Goal: Task Accomplishment & Management: Manage account settings

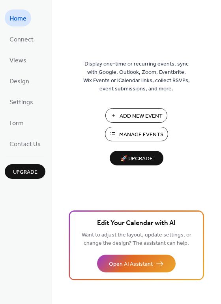
click at [140, 137] on span "Manage Events" at bounding box center [141, 135] width 44 height 8
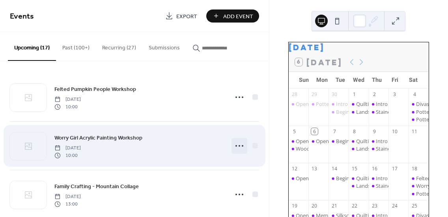
click at [239, 146] on circle at bounding box center [240, 146] width 2 height 2
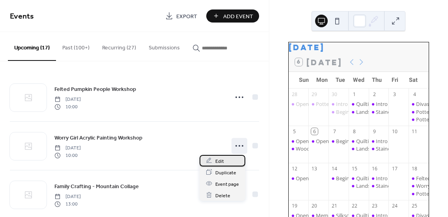
click at [220, 160] on span "Edit" at bounding box center [219, 161] width 9 height 8
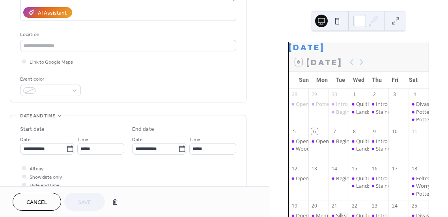
scroll to position [157, 0]
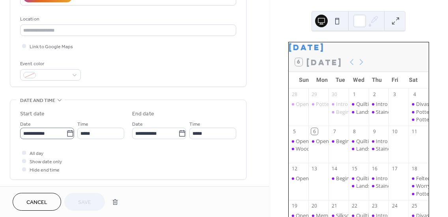
click at [66, 134] on icon at bounding box center [70, 133] width 8 height 8
click at [65, 134] on input "**********" at bounding box center [43, 132] width 46 height 11
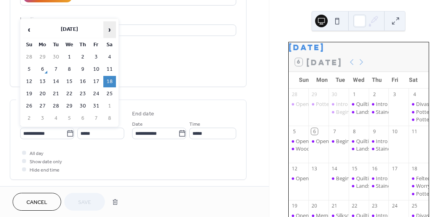
click at [109, 29] on span "›" at bounding box center [110, 30] width 12 height 16
click at [29, 69] on td "7" at bounding box center [29, 68] width 13 height 11
type input "**********"
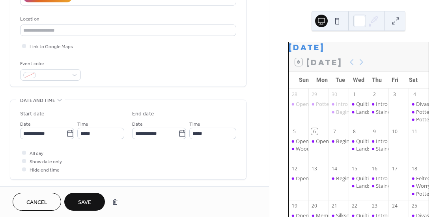
scroll to position [118, 0]
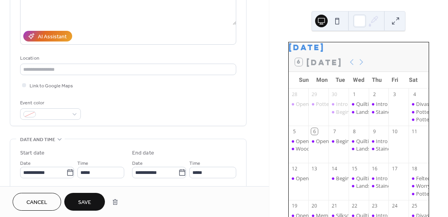
click at [94, 201] on button "Save" at bounding box center [84, 201] width 41 height 18
